Goal: Information Seeking & Learning: Stay updated

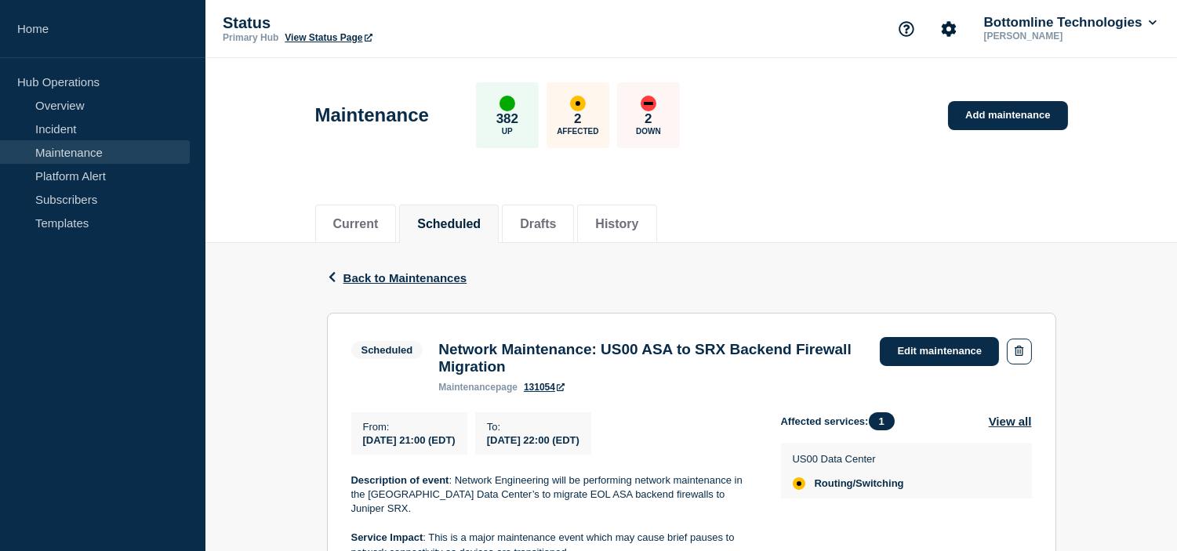
scroll to position [174, 0]
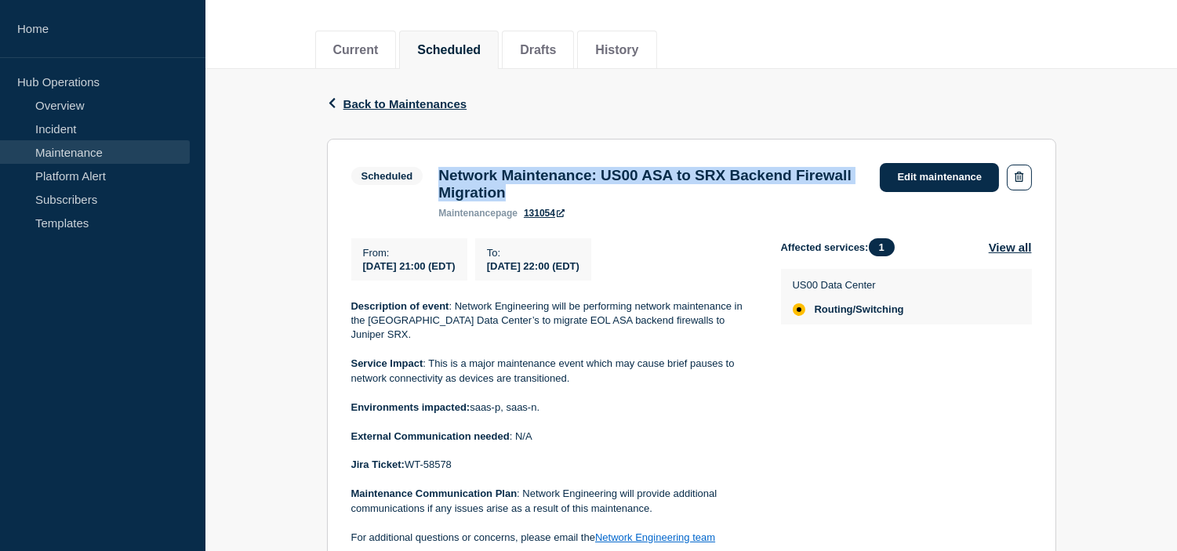
drag, startPoint x: 589, startPoint y: 199, endPoint x: 442, endPoint y: 173, distance: 149.6
click at [442, 173] on h3 "Network Maintenance: US00 ASA to SRX Backend Firewall Migration" at bounding box center [651, 184] width 426 height 34
copy h3 "Network Maintenance: US00 ASA to SRX Backend Firewall Migration"
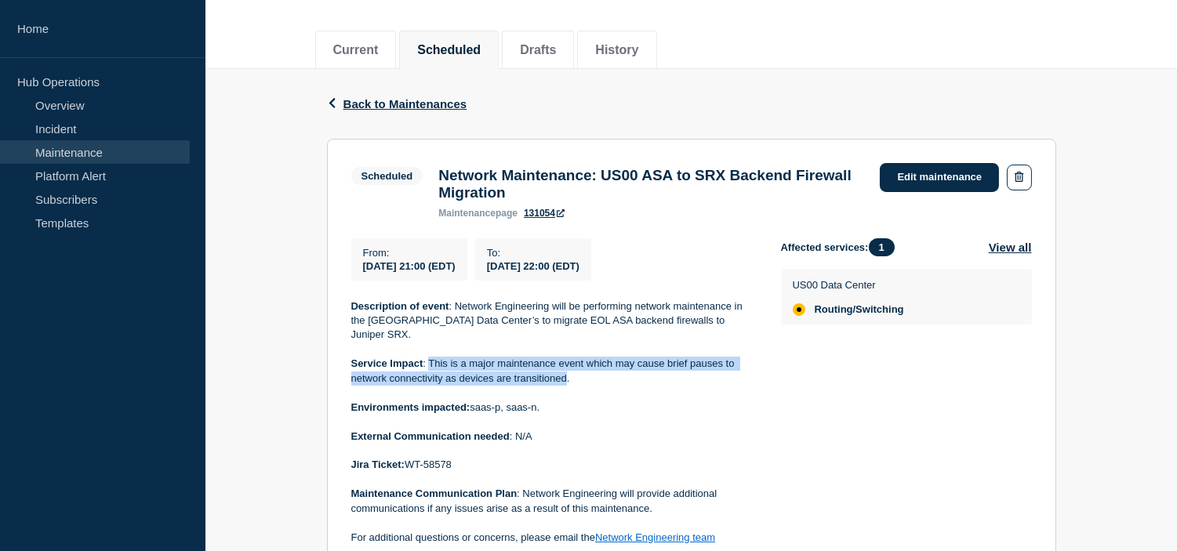
drag, startPoint x: 567, startPoint y: 372, endPoint x: 431, endPoint y: 361, distance: 136.0
click at [431, 361] on p "Service Impact : This is a major maintenance event which may cause brief pauses…" at bounding box center [553, 371] width 404 height 29
copy p "This is a major maintenance event which may cause brief pauses to network conne…"
drag, startPoint x: 359, startPoint y: 270, endPoint x: 664, endPoint y: 273, distance: 304.9
click at [664, 273] on div "From : 2025-09-20 21:00 (EDT) To : 2025-09-20 22:00 (EDT)" at bounding box center [566, 259] width 430 height 42
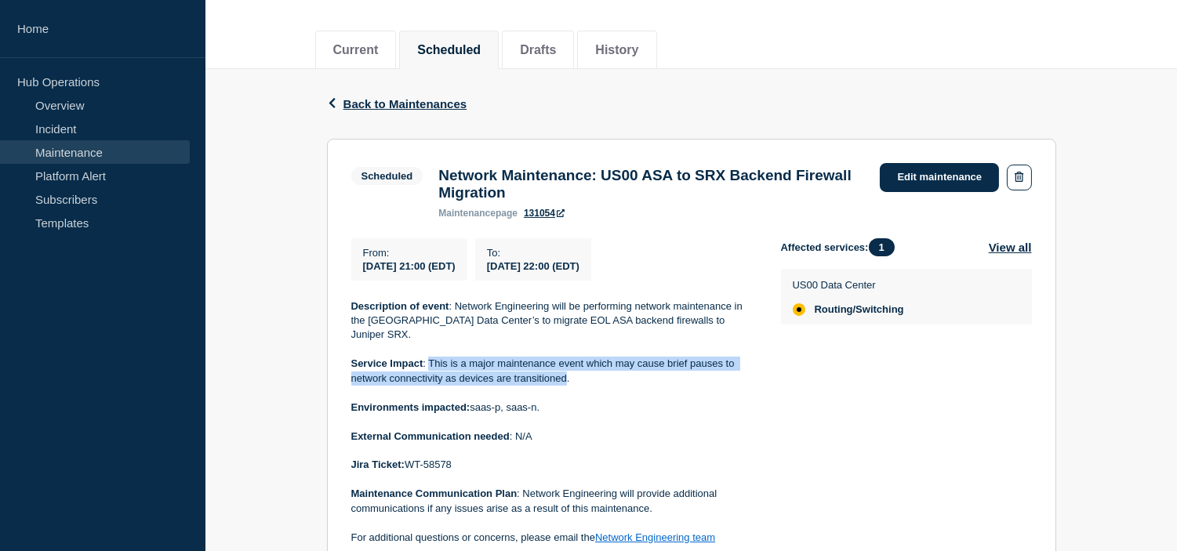
copy div "2025-09-20 21:00 (EDT) To : 2025-09-20 22:00 (EDT)"
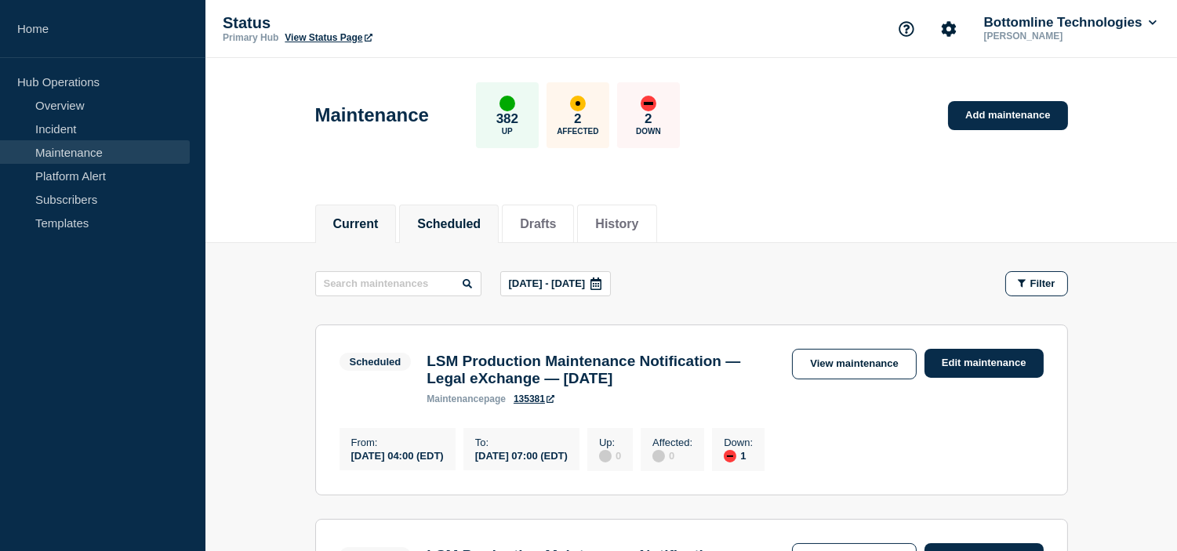
click at [354, 221] on button "Current" at bounding box center [355, 224] width 45 height 14
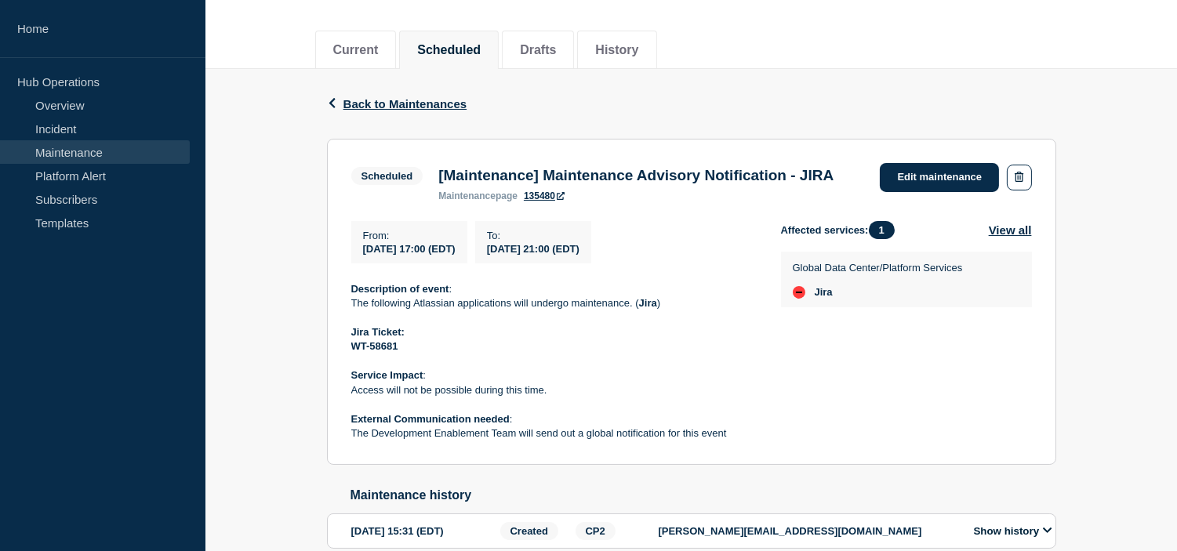
click at [580, 354] on p "WT-58681" at bounding box center [553, 346] width 404 height 14
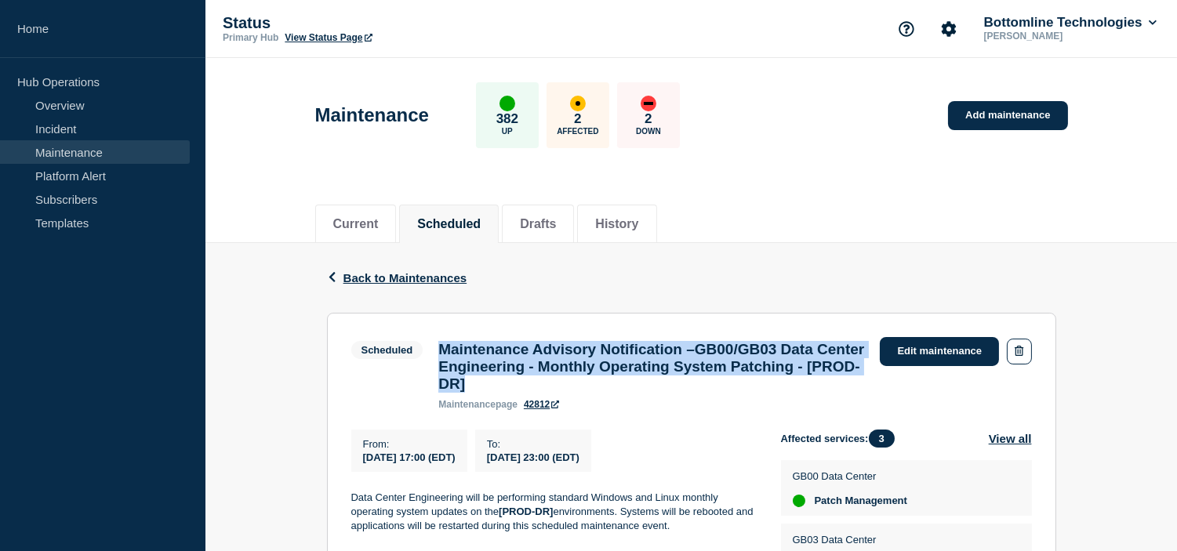
drag, startPoint x: 687, startPoint y: 392, endPoint x: 433, endPoint y: 355, distance: 255.8
click at [433, 355] on div "Maintenance Advisory Notification –GB00/GB03 Data Center Engineering - Monthly …" at bounding box center [650, 375] width 441 height 69
copy h3 "Maintenance Advisory Notification –GB00/GB03 Data Center Engineering - Monthly …"
drag, startPoint x: 359, startPoint y: 463, endPoint x: 656, endPoint y: 466, distance: 297.1
click at [656, 466] on div "From : 2025-09-20 17:00 (EDT) To : 2025-09-20 23:00 (EDT)" at bounding box center [566, 451] width 430 height 42
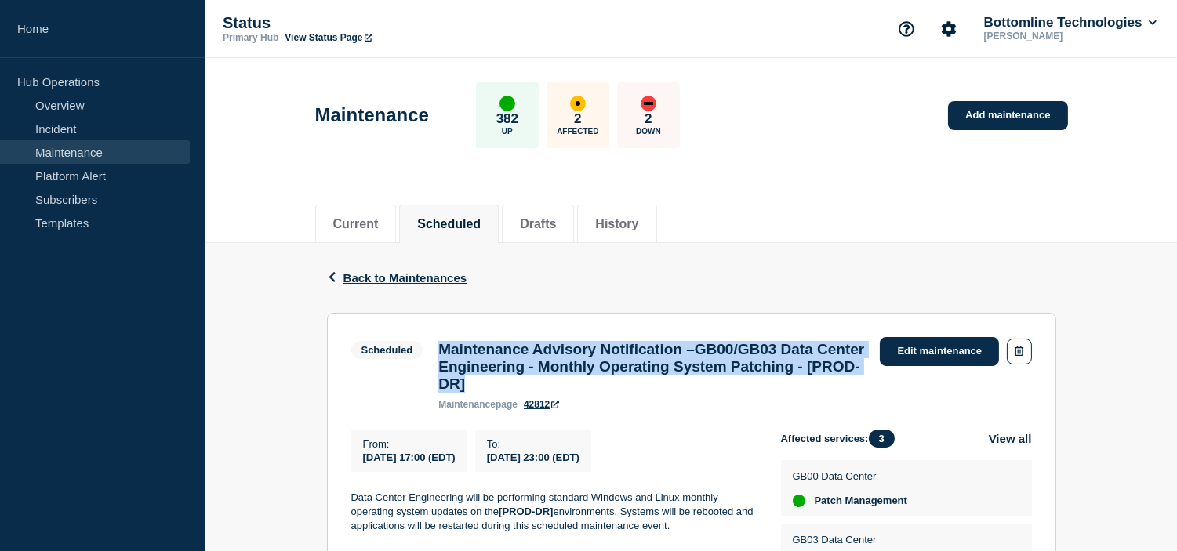
copy div "2025-09-20 17:00 (EDT) To : 2025-09-20 23:00 (EDT)"
click at [572, 385] on h3 "Maintenance Advisory Notification –GB00/GB03 Data Center Engineering - Monthly …" at bounding box center [651, 367] width 426 height 52
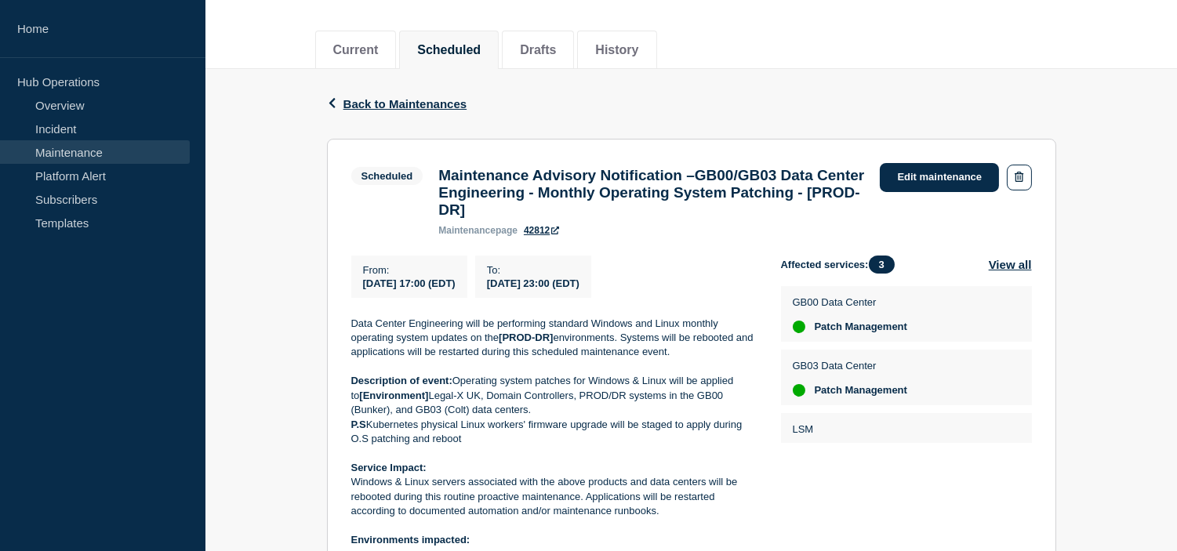
scroll to position [261, 0]
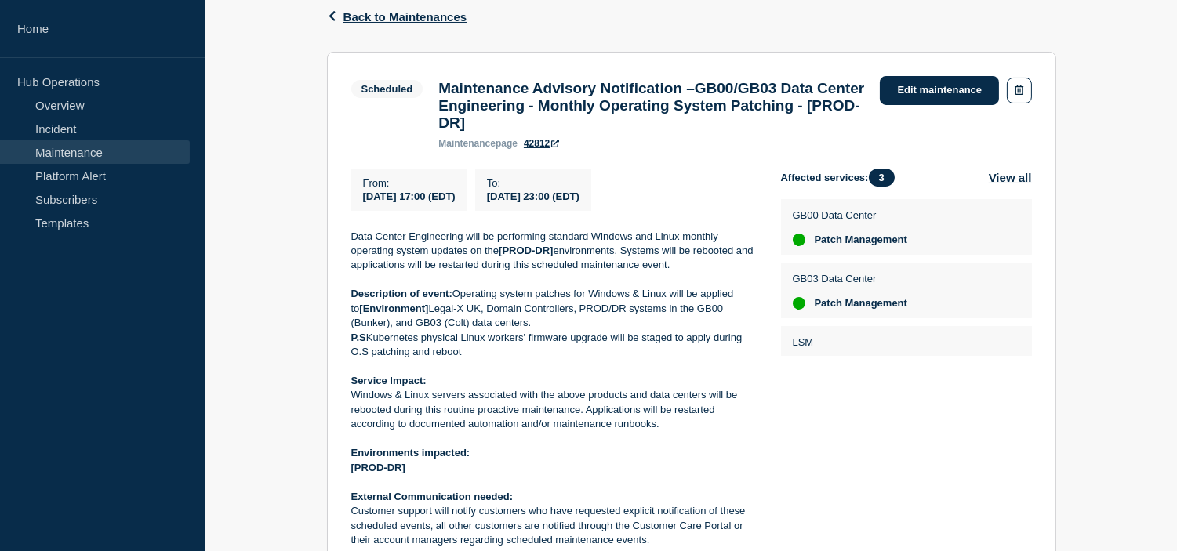
drag, startPoint x: 661, startPoint y: 435, endPoint x: 350, endPoint y: 401, distance: 312.2
click at [351, 401] on p "Windows & Linux servers associated with the above products and data centers wil…" at bounding box center [553, 409] width 404 height 43
copy p "Windows & Linux servers associated with the above products and data centers wil…"
click at [607, 314] on p "Description of event: Operating system patches for Windows & Linux will be appl…" at bounding box center [553, 308] width 404 height 43
